Goal: Register for event/course

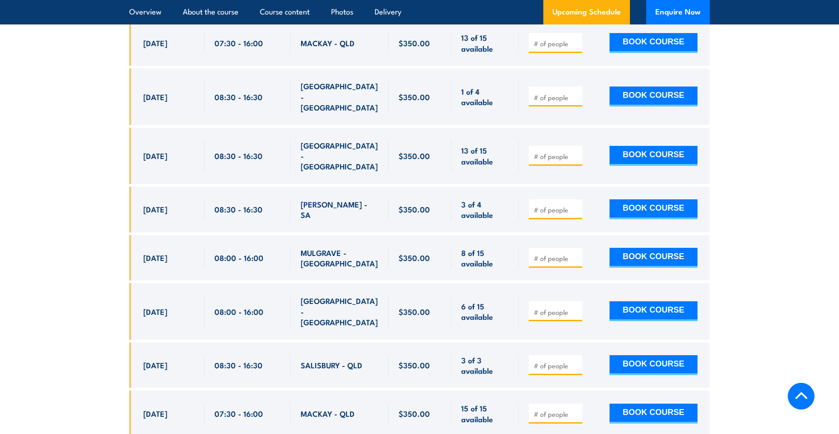
scroll to position [1768, 0]
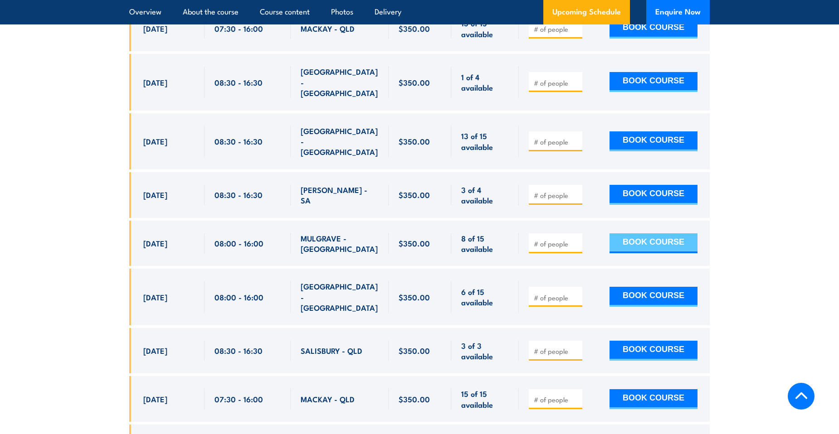
click at [656, 234] on button "BOOK COURSE" at bounding box center [653, 244] width 88 height 20
type input "1"
click at [574, 239] on input "1" at bounding box center [556, 243] width 45 height 9
click at [656, 234] on button "BOOK COURSE" at bounding box center [653, 244] width 88 height 20
